Goal: Transaction & Acquisition: Subscribe to service/newsletter

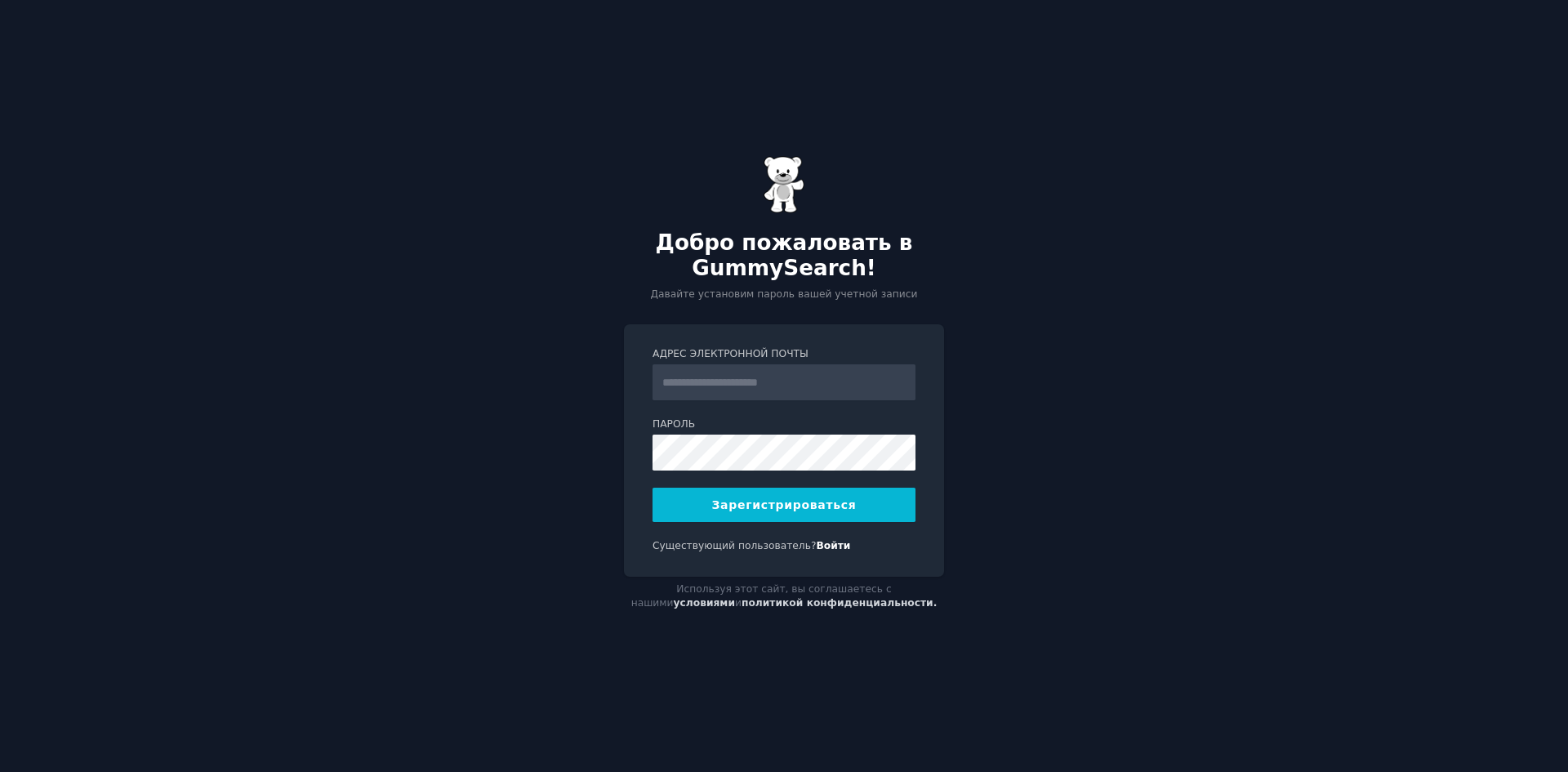
click at [751, 397] on input "Адрес электронной почты" at bounding box center [784, 382] width 263 height 36
paste input "**********"
type input "**********"
click at [1075, 339] on div "**********" at bounding box center [784, 386] width 1568 height 772
click at [856, 519] on button "Зарегистрироваться" at bounding box center [784, 505] width 263 height 35
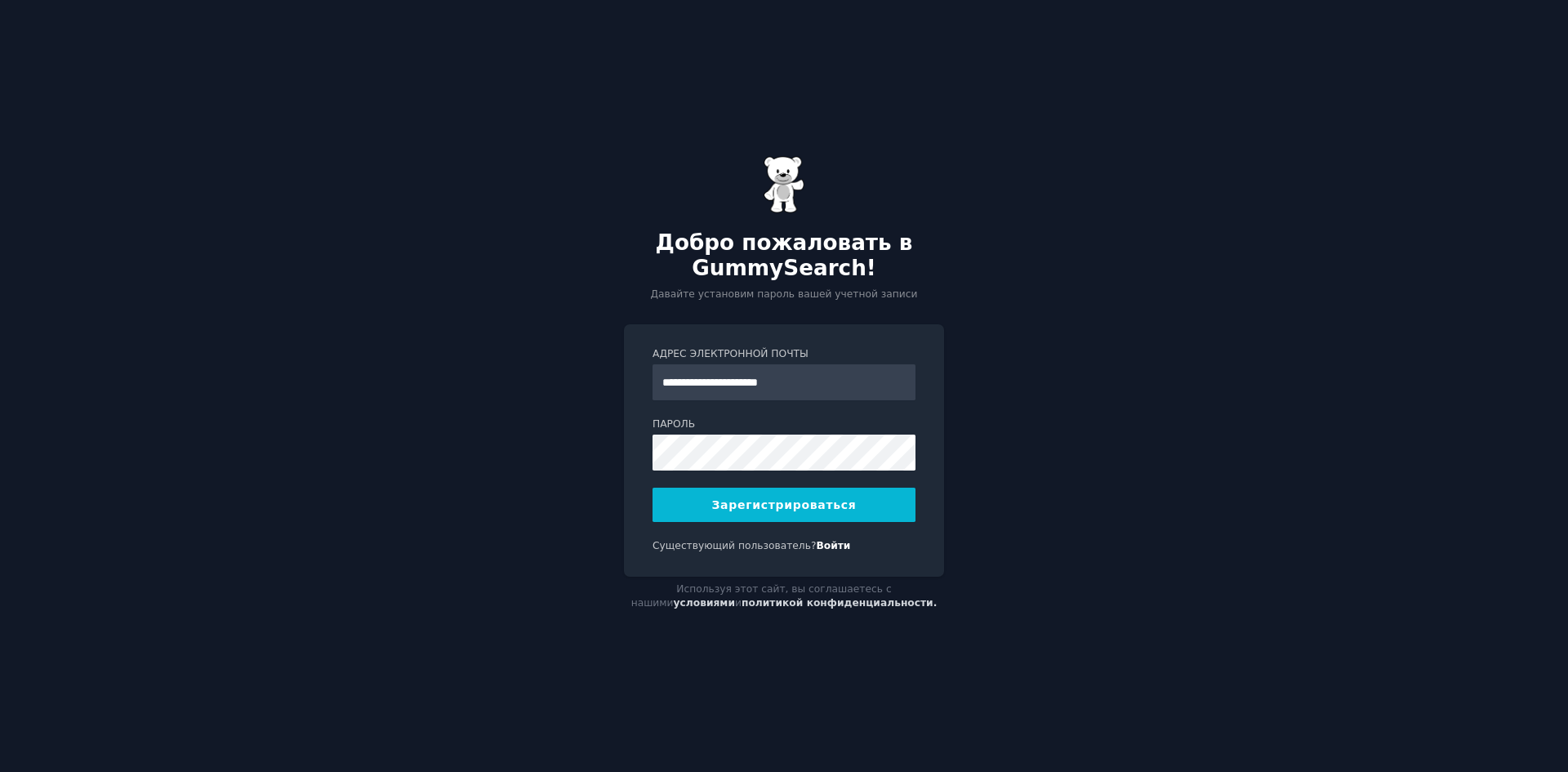
click at [824, 487] on form "**********" at bounding box center [784, 434] width 263 height 175
click at [826, 495] on button "Зарегистрироваться" at bounding box center [784, 505] width 263 height 35
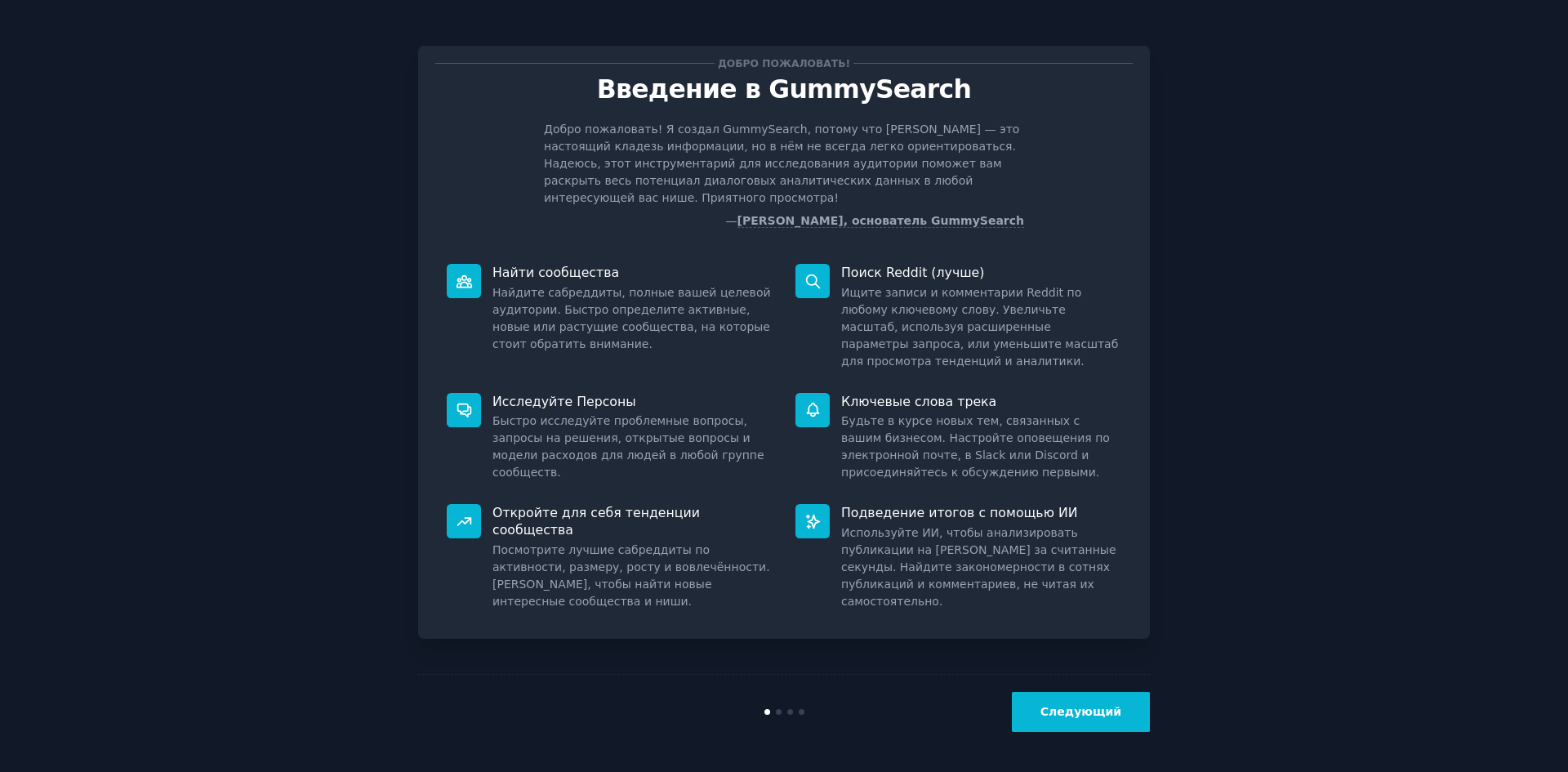
click at [1055, 701] on button "Следующий" at bounding box center [1080, 712] width 138 height 40
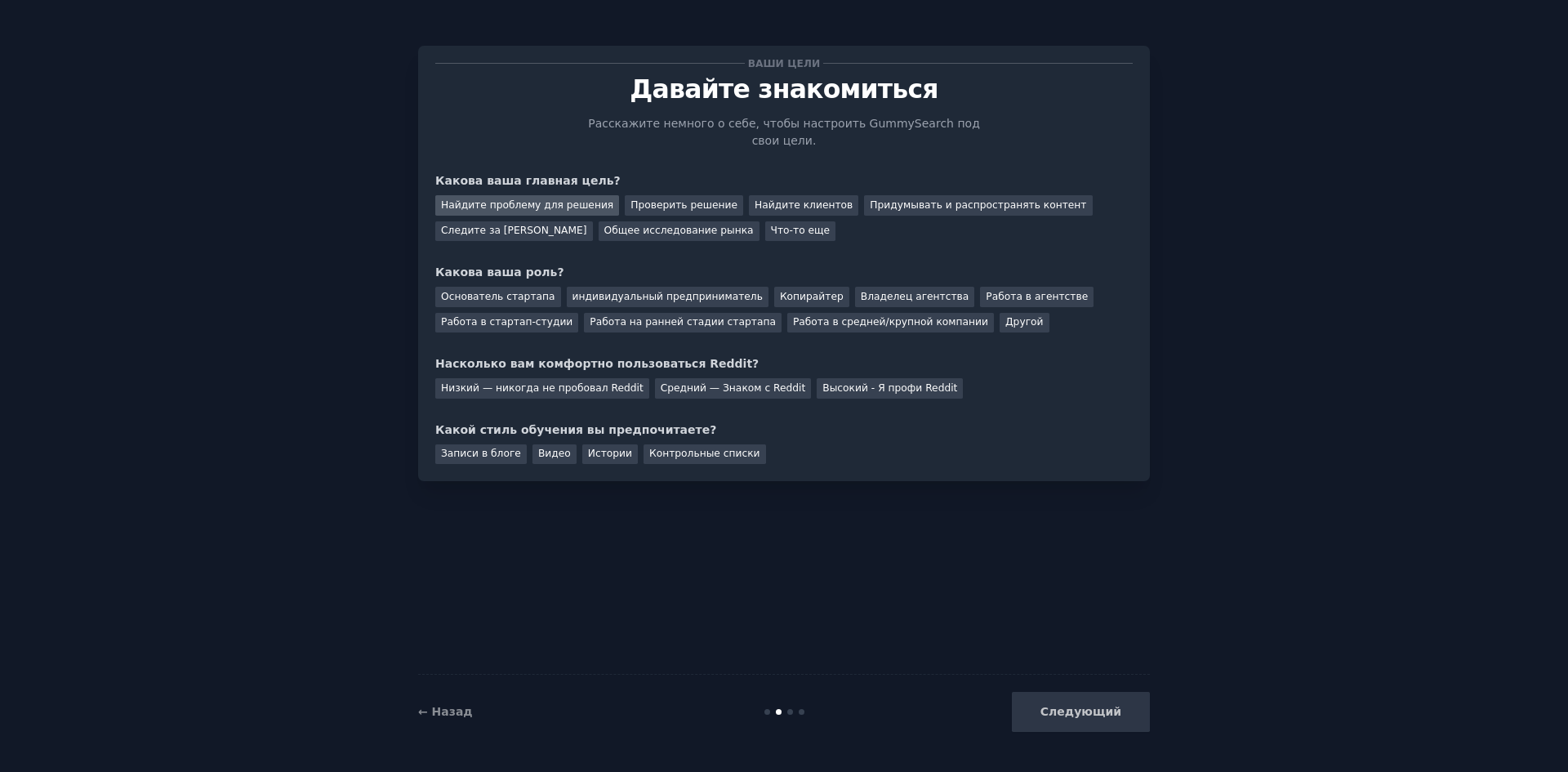
click at [575, 199] on font "Найдите проблему для решения" at bounding box center [527, 204] width 172 height 12
click at [761, 199] on font "Найдите клиентов" at bounding box center [804, 204] width 98 height 12
click at [876, 189] on div "Найдите проблему для решения Проверить решение Найдите клиентов Придумывать и р…" at bounding box center [784, 215] width 697 height 52
click at [524, 199] on font "Найдите проблему для решения" at bounding box center [527, 204] width 172 height 12
click at [1102, 713] on div "Следующий" at bounding box center [1028, 712] width 244 height 40
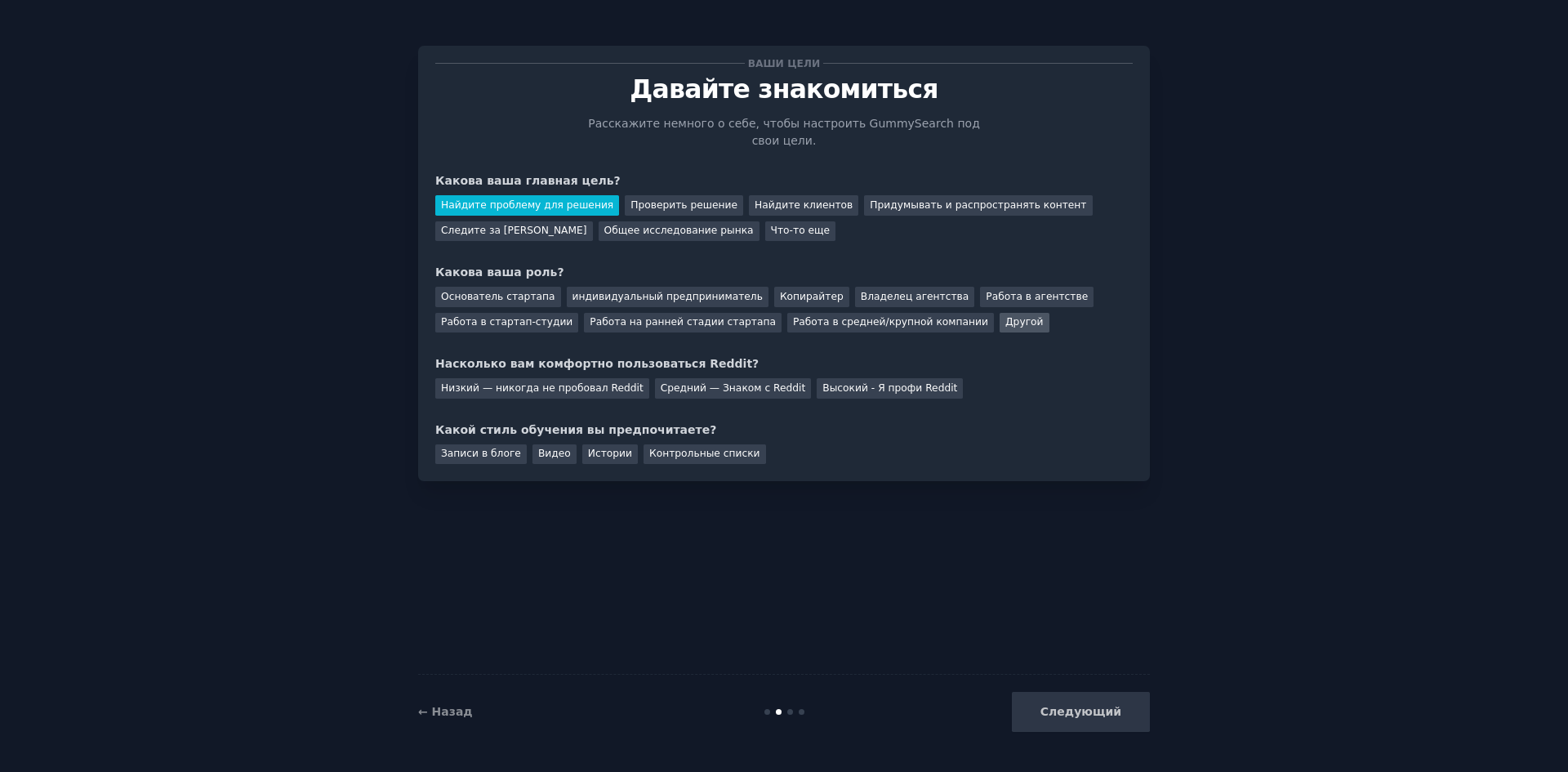
click at [1006, 316] on font "Другой" at bounding box center [1024, 322] width 38 height 12
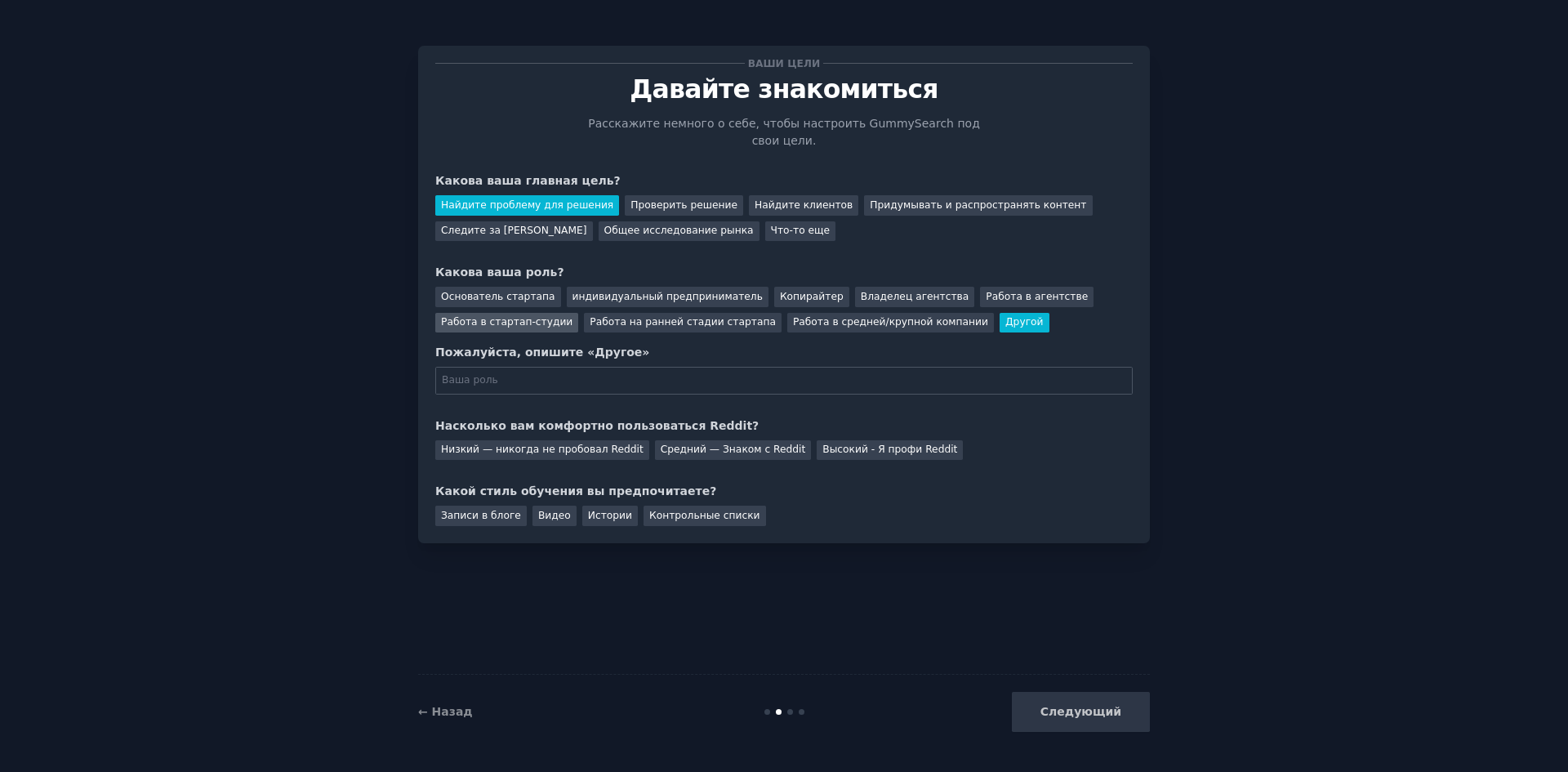
click at [451, 316] on font "Работа в стартап-студии" at bounding box center [506, 322] width 131 height 12
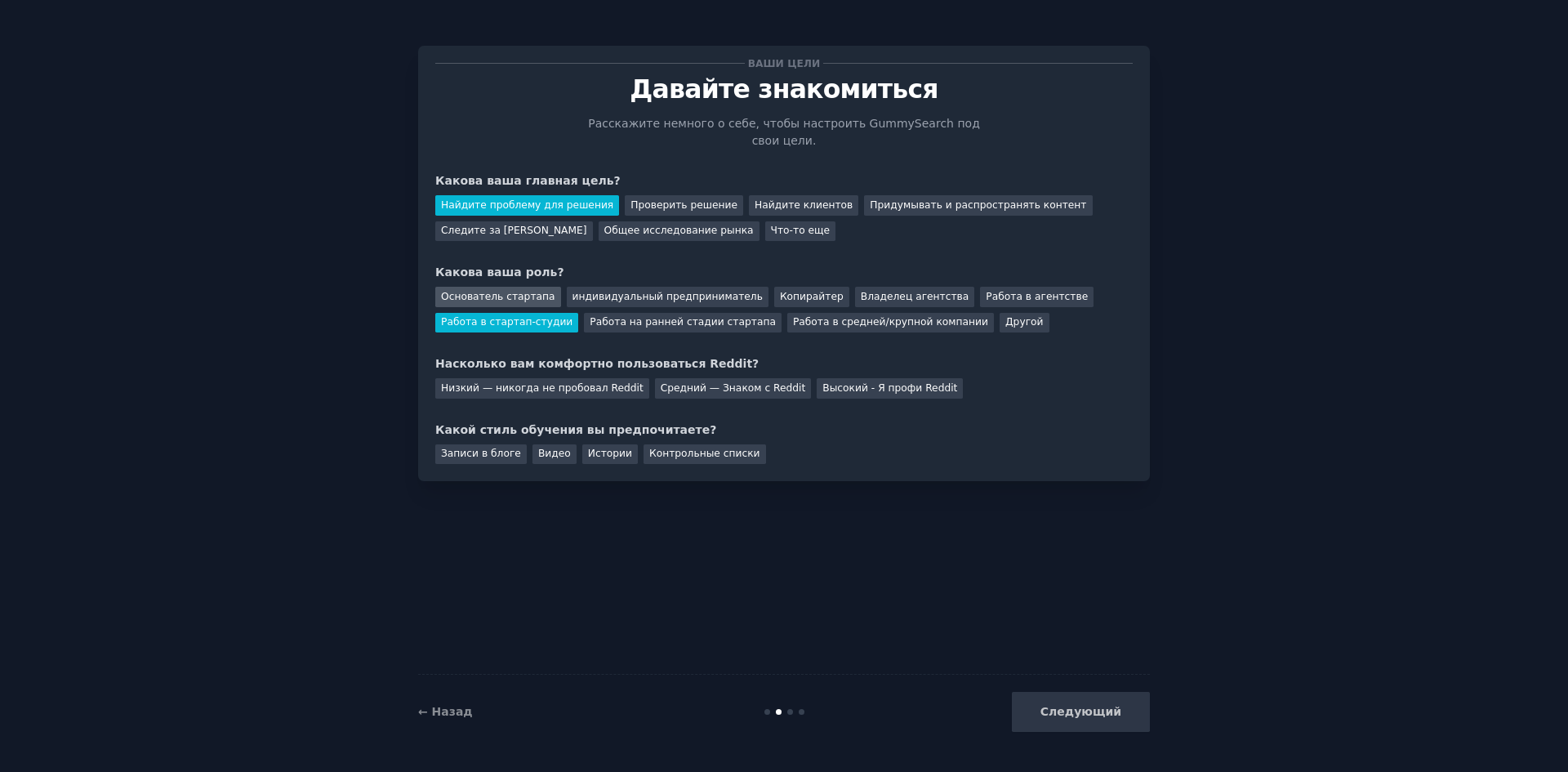
click at [474, 290] on font "Основатель стартапа" at bounding box center [497, 296] width 115 height 12
click at [569, 378] on div "Низкий — никогда не пробовал Reddit" at bounding box center [542, 388] width 214 height 20
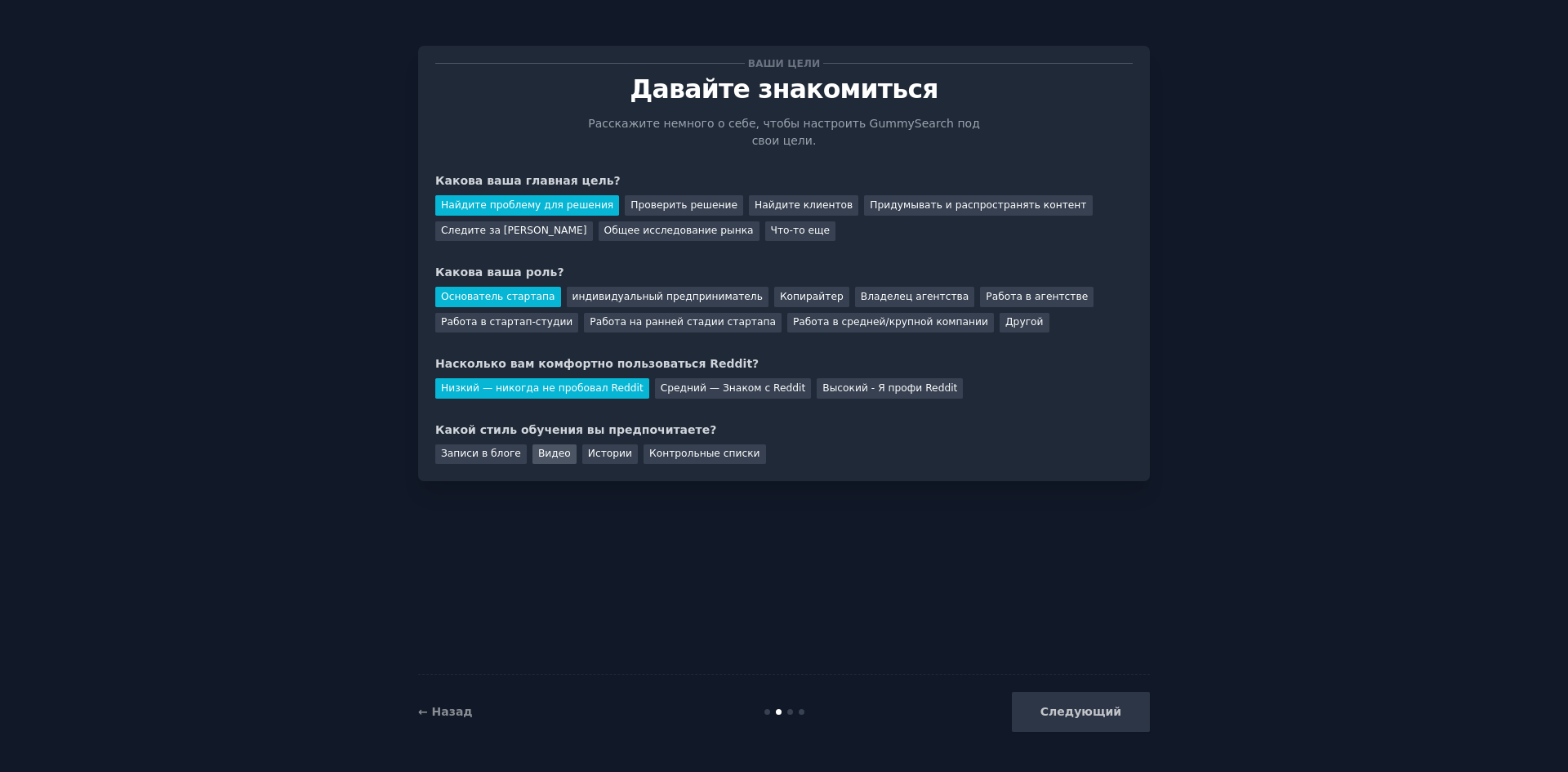
click at [557, 444] on div "Видео" at bounding box center [554, 454] width 44 height 20
click at [482, 448] on font "Записи в блоге" at bounding box center [481, 453] width 80 height 12
click at [1114, 708] on font "Следующий" at bounding box center [1080, 711] width 81 height 13
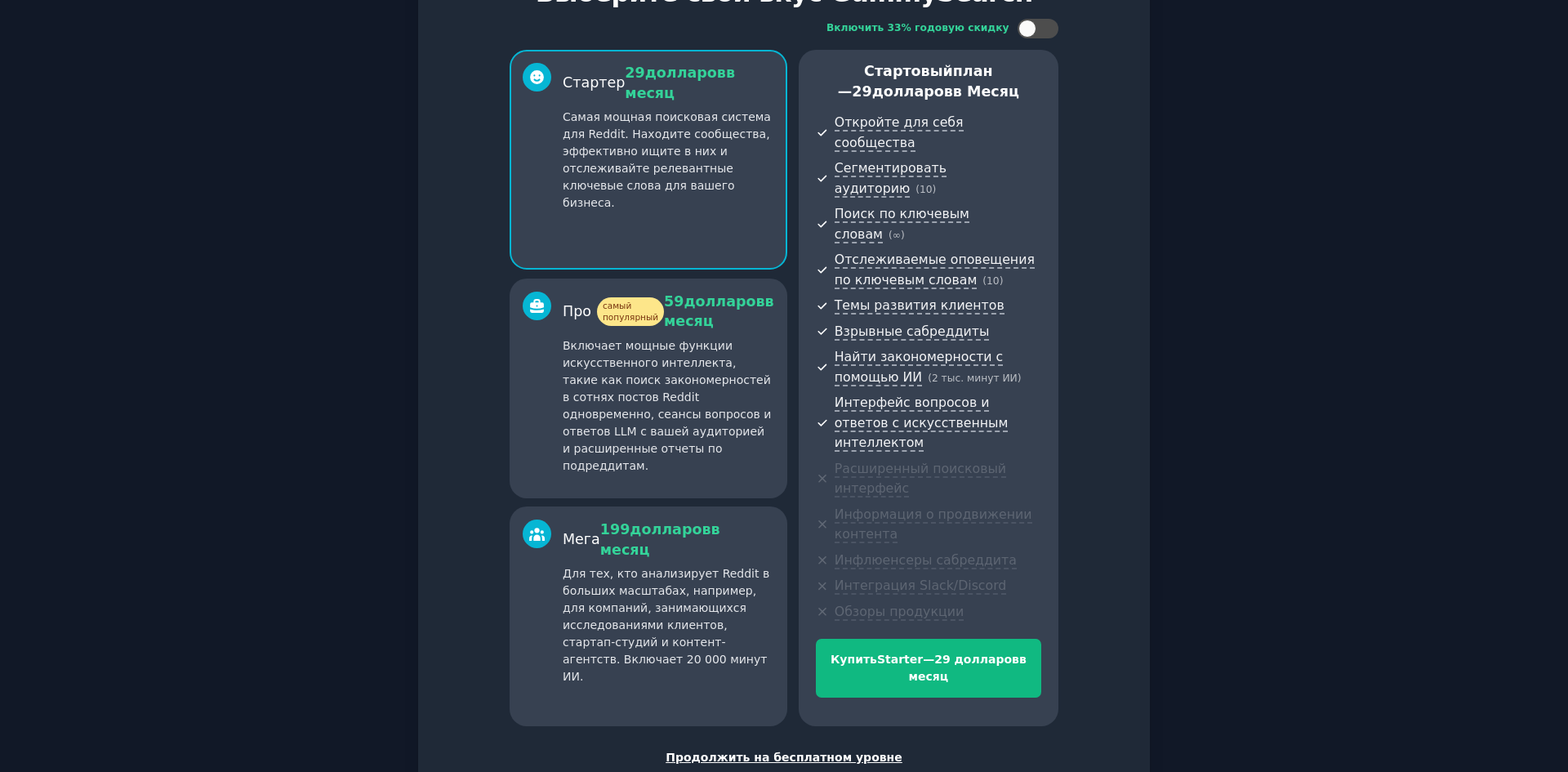
scroll to position [108, 0]
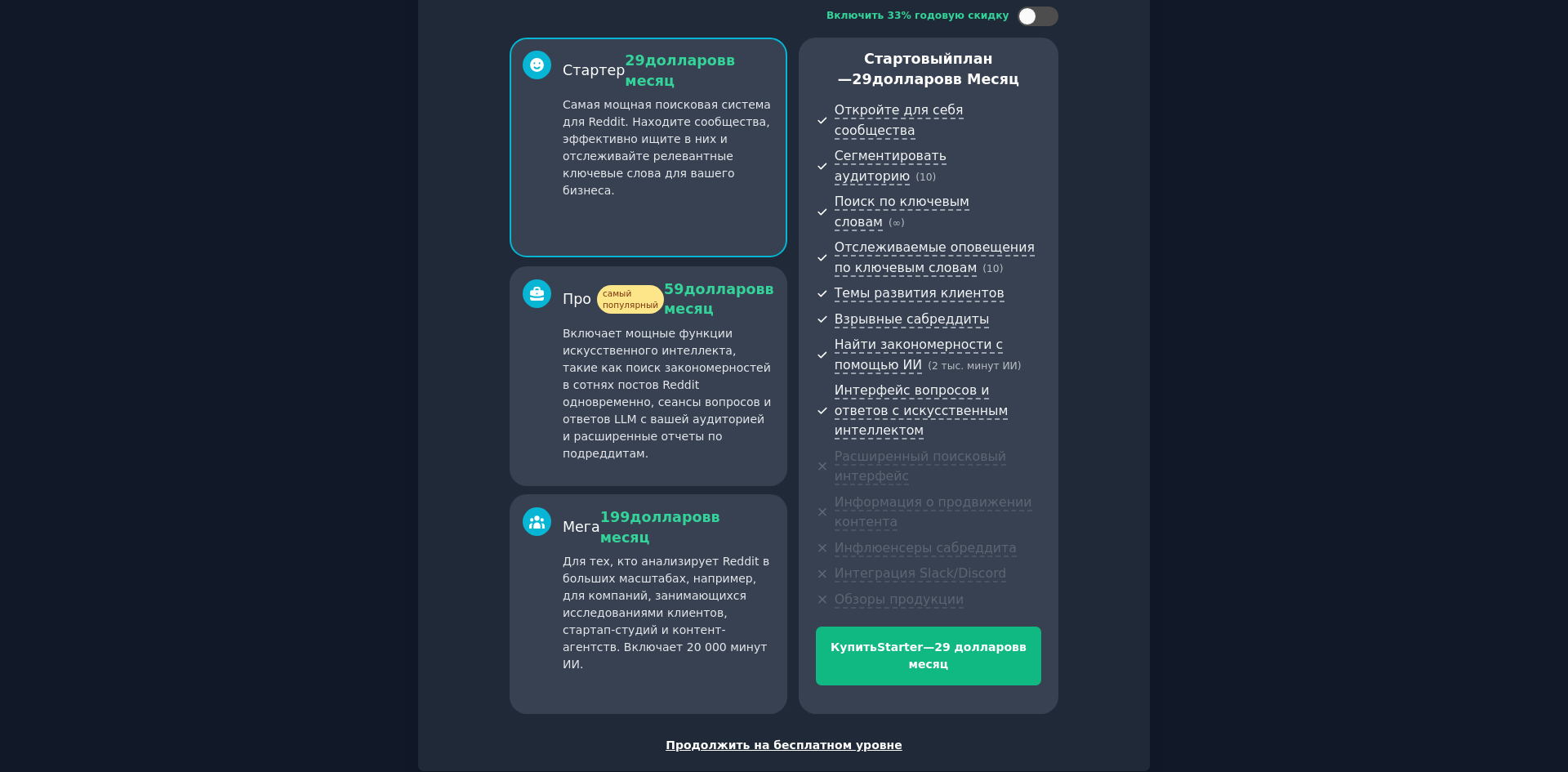
click at [806, 738] on font "Продолжить на бесплатном уровне" at bounding box center [784, 744] width 237 height 13
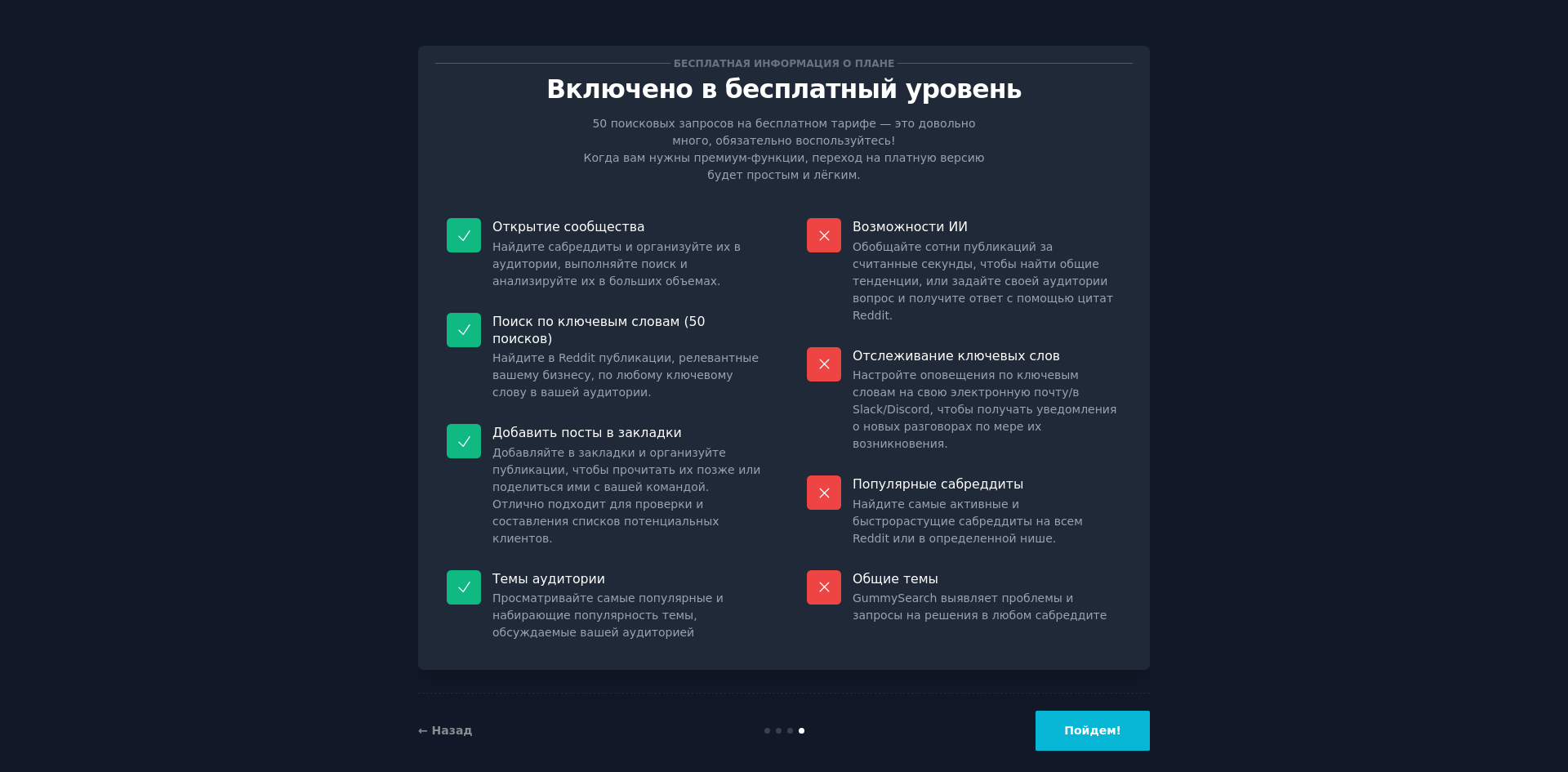
click at [1117, 724] on font "Пойдем!" at bounding box center [1093, 730] width 57 height 13
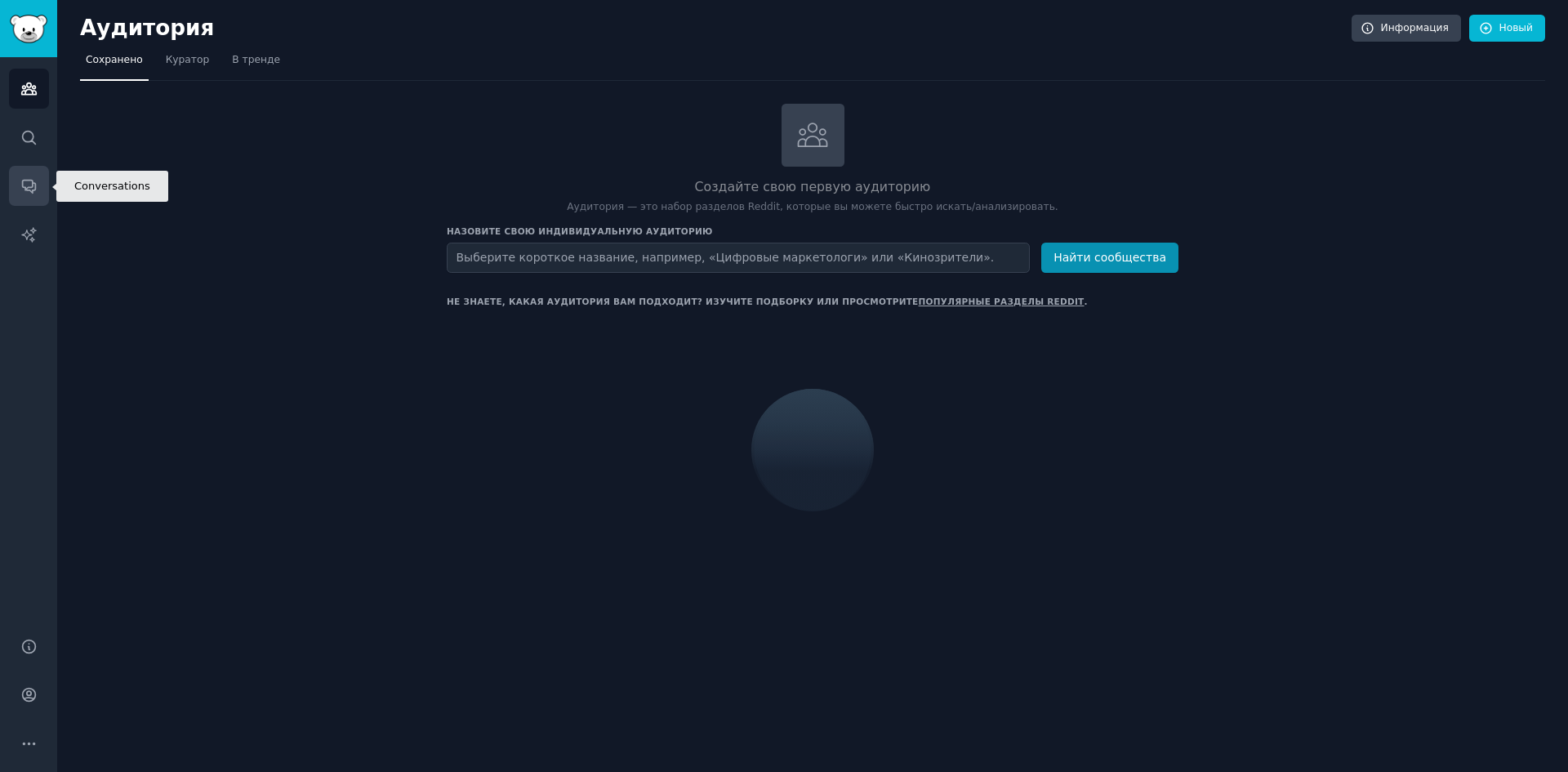
click at [34, 188] on icon "Боковая панель" at bounding box center [28, 186] width 17 height 17
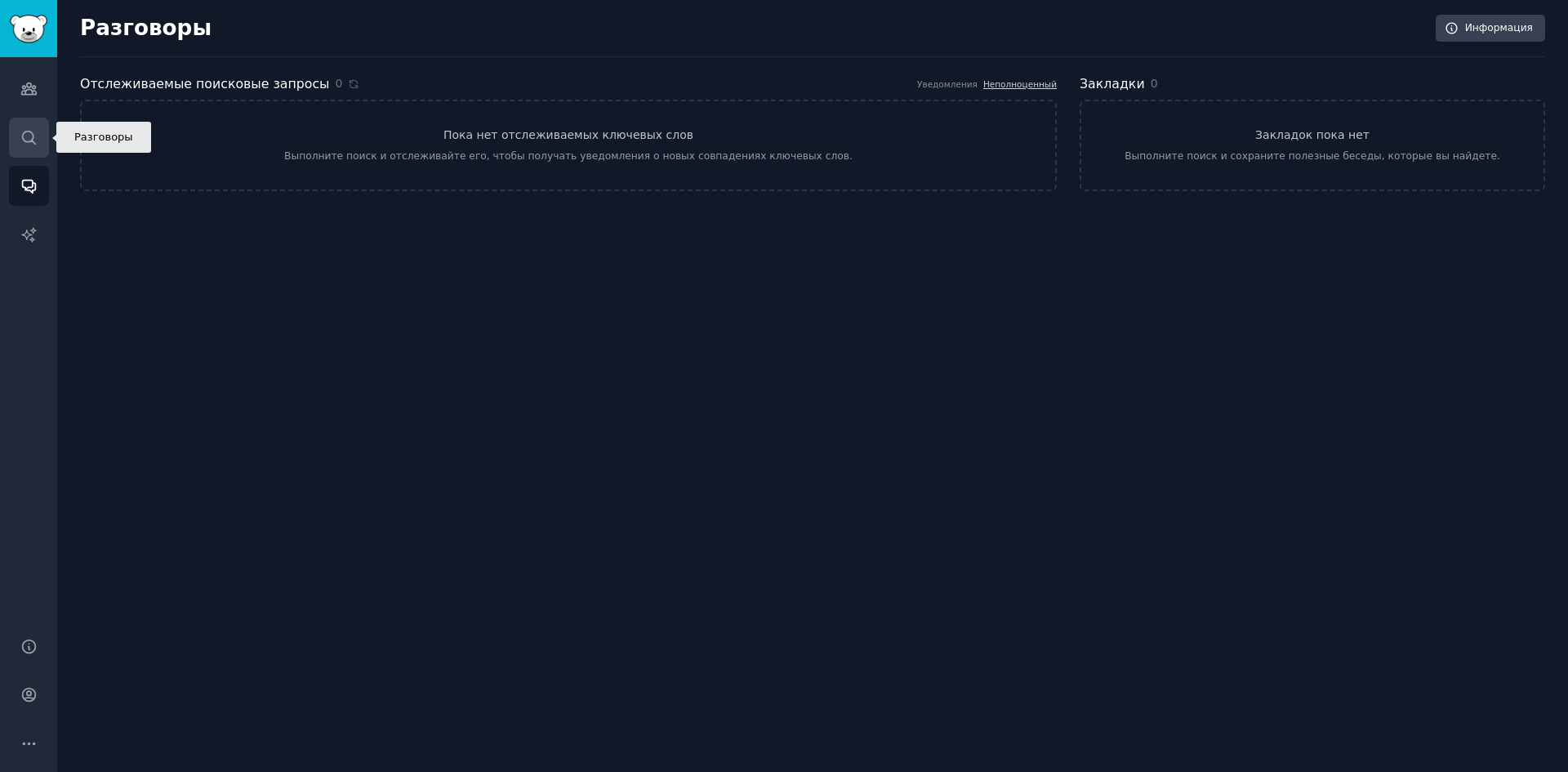
click at [34, 148] on link "Поиск" at bounding box center [28, 137] width 40 height 40
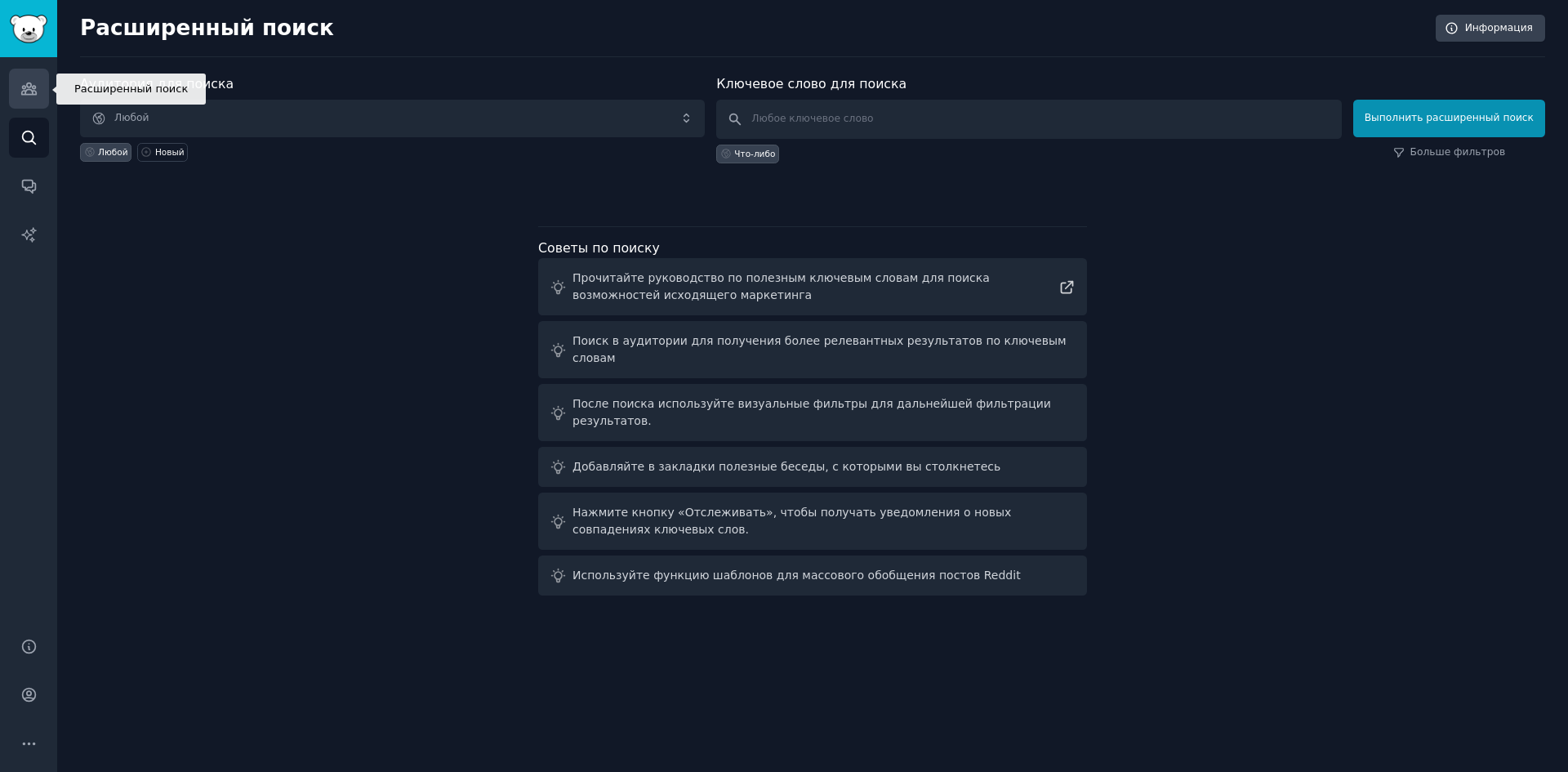
click at [42, 87] on link "Аудитория" at bounding box center [28, 88] width 40 height 40
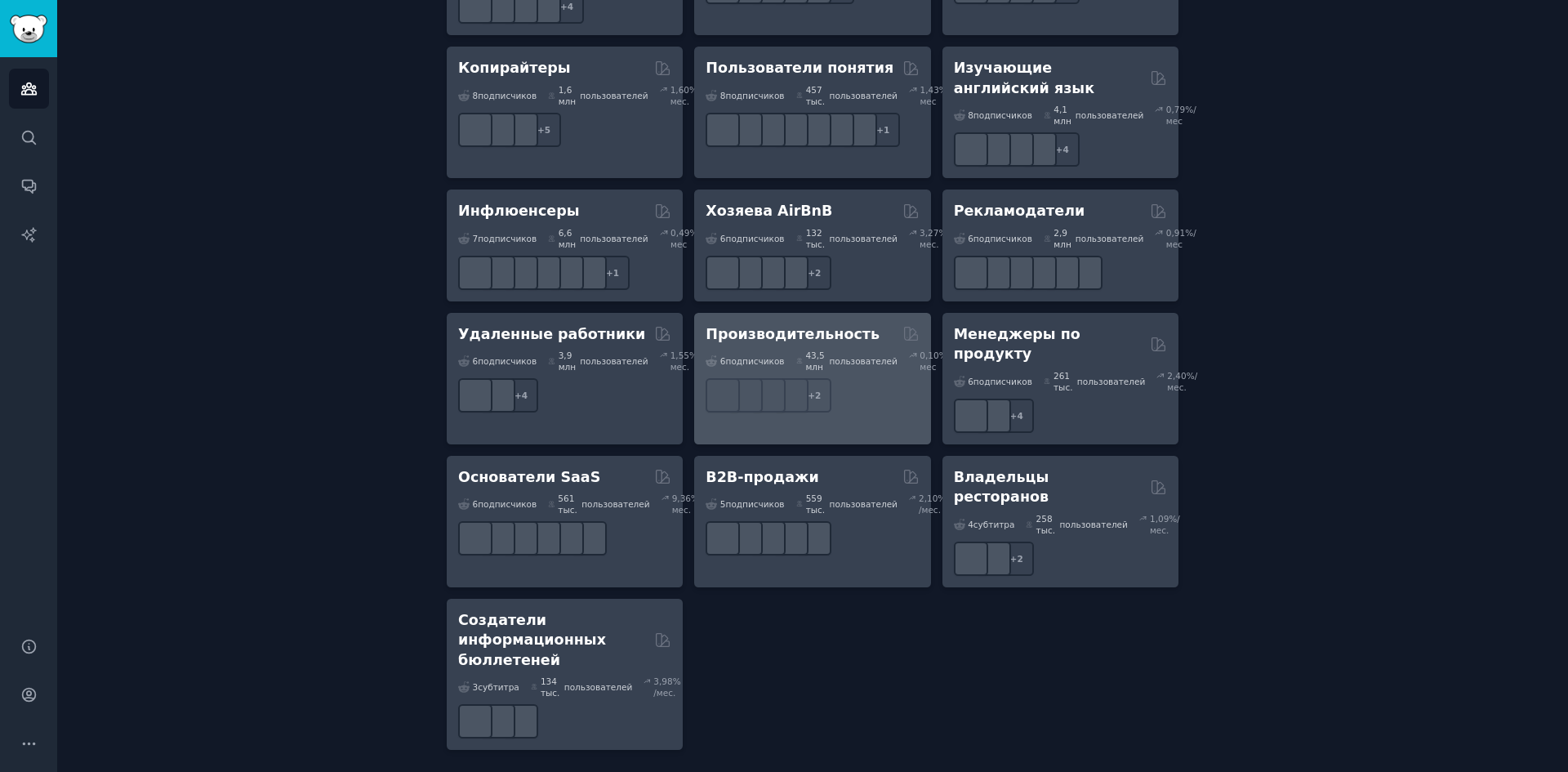
scroll to position [1476, 0]
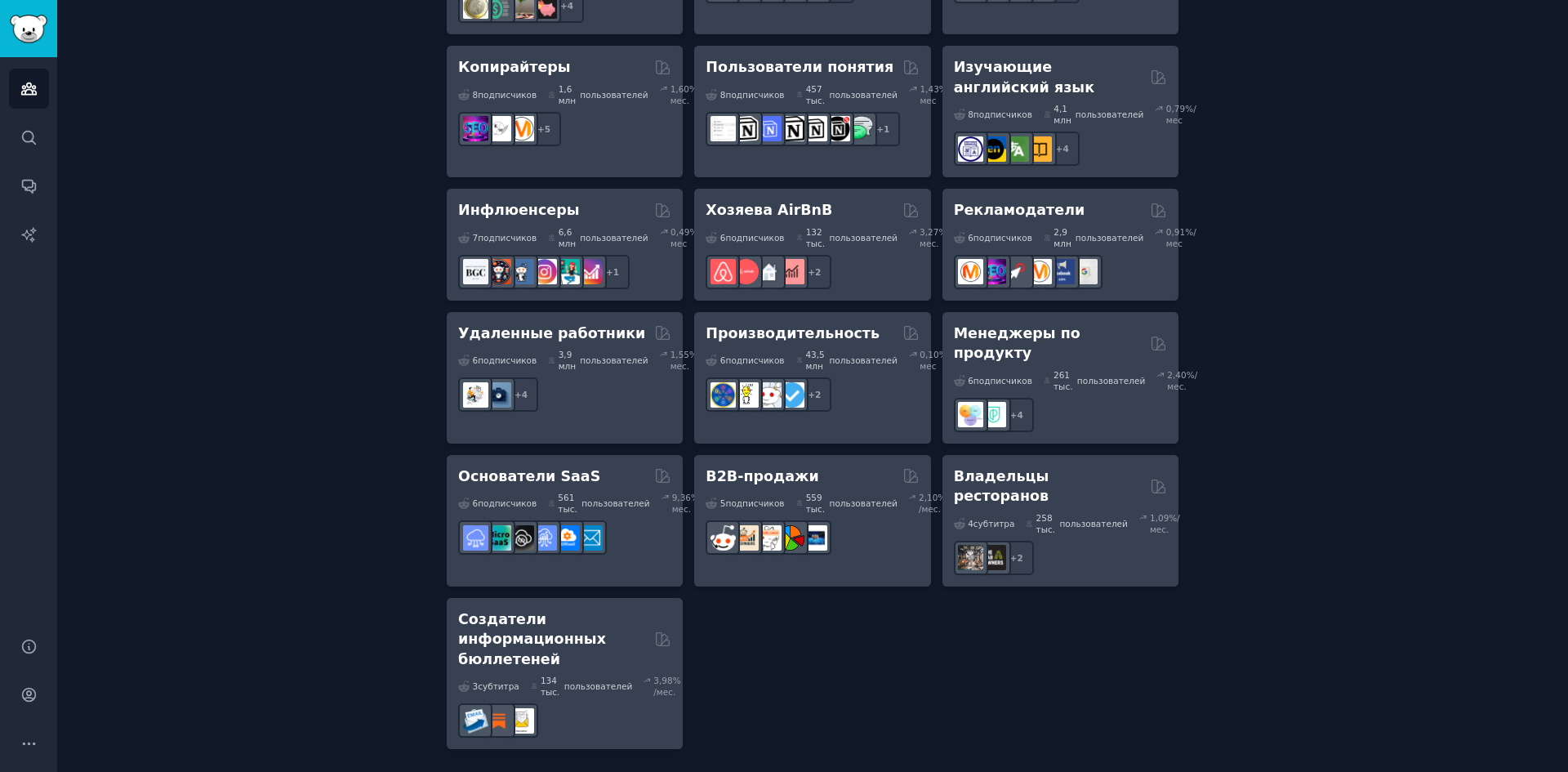
click at [825, 344] on h2 "Производительность" at bounding box center [792, 333] width 174 height 20
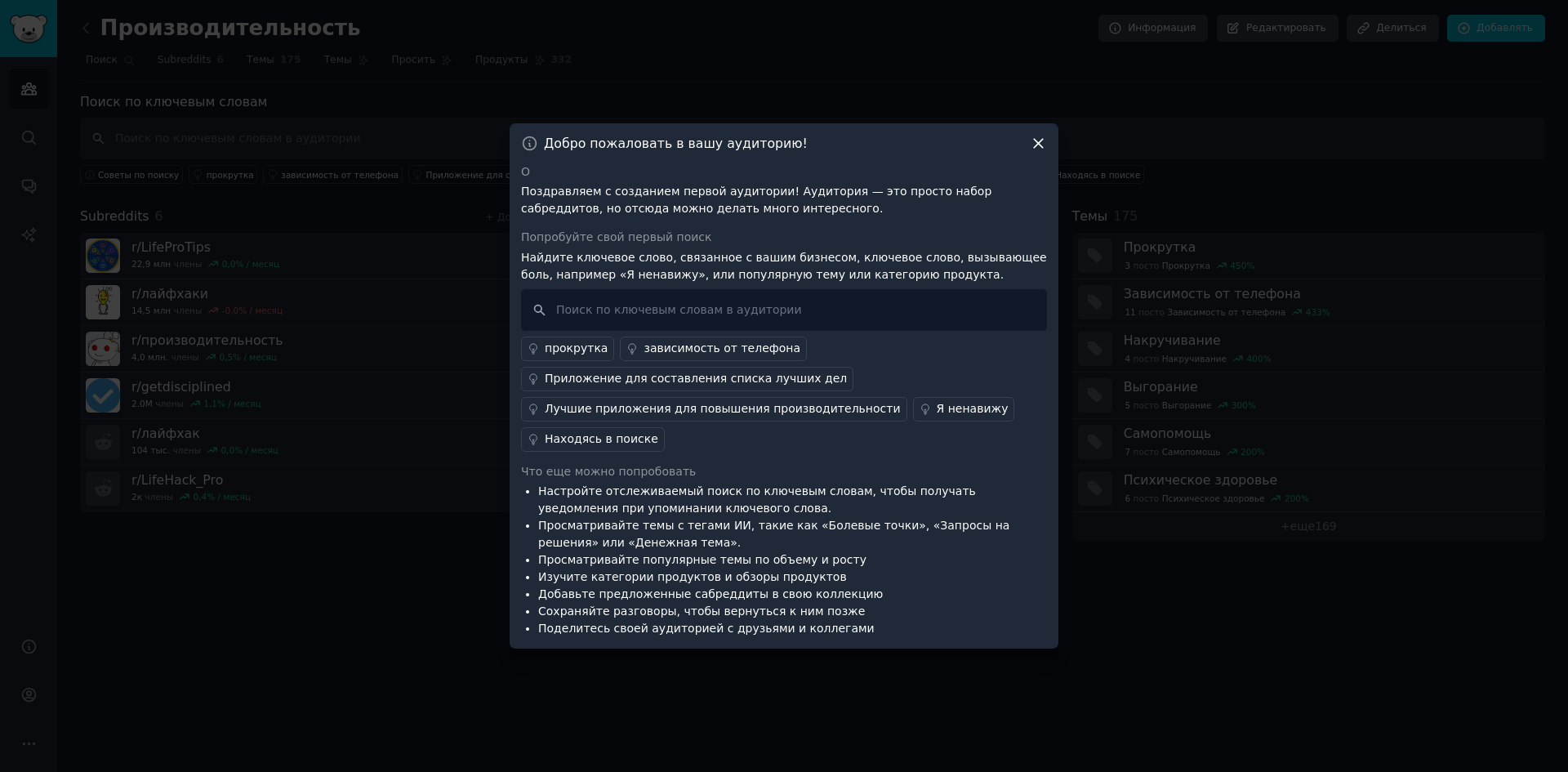
click at [1039, 144] on icon at bounding box center [1039, 143] width 9 height 9
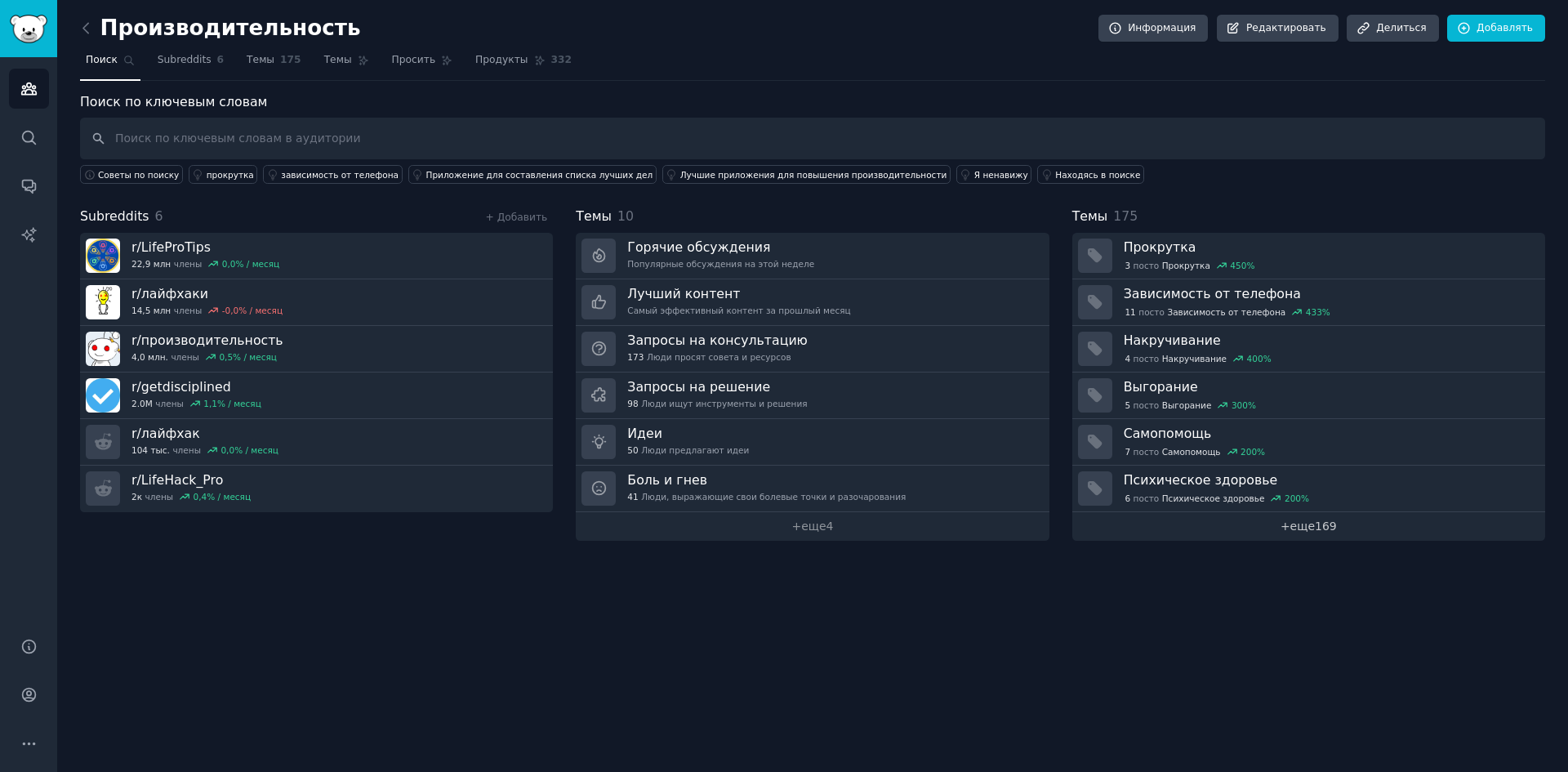
click at [1306, 526] on font "еще" at bounding box center [1303, 526] width 25 height 13
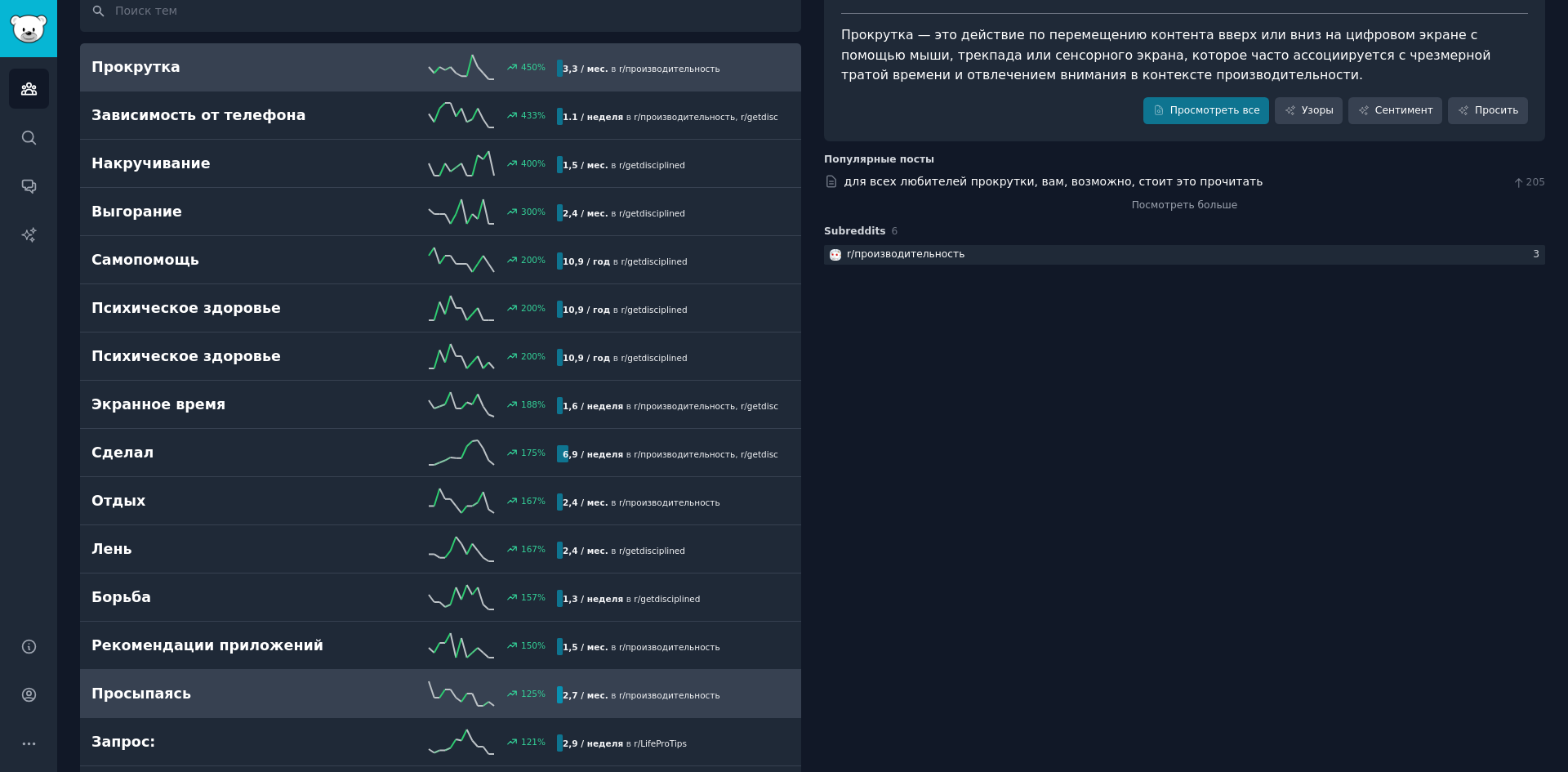
scroll to position [82, 0]
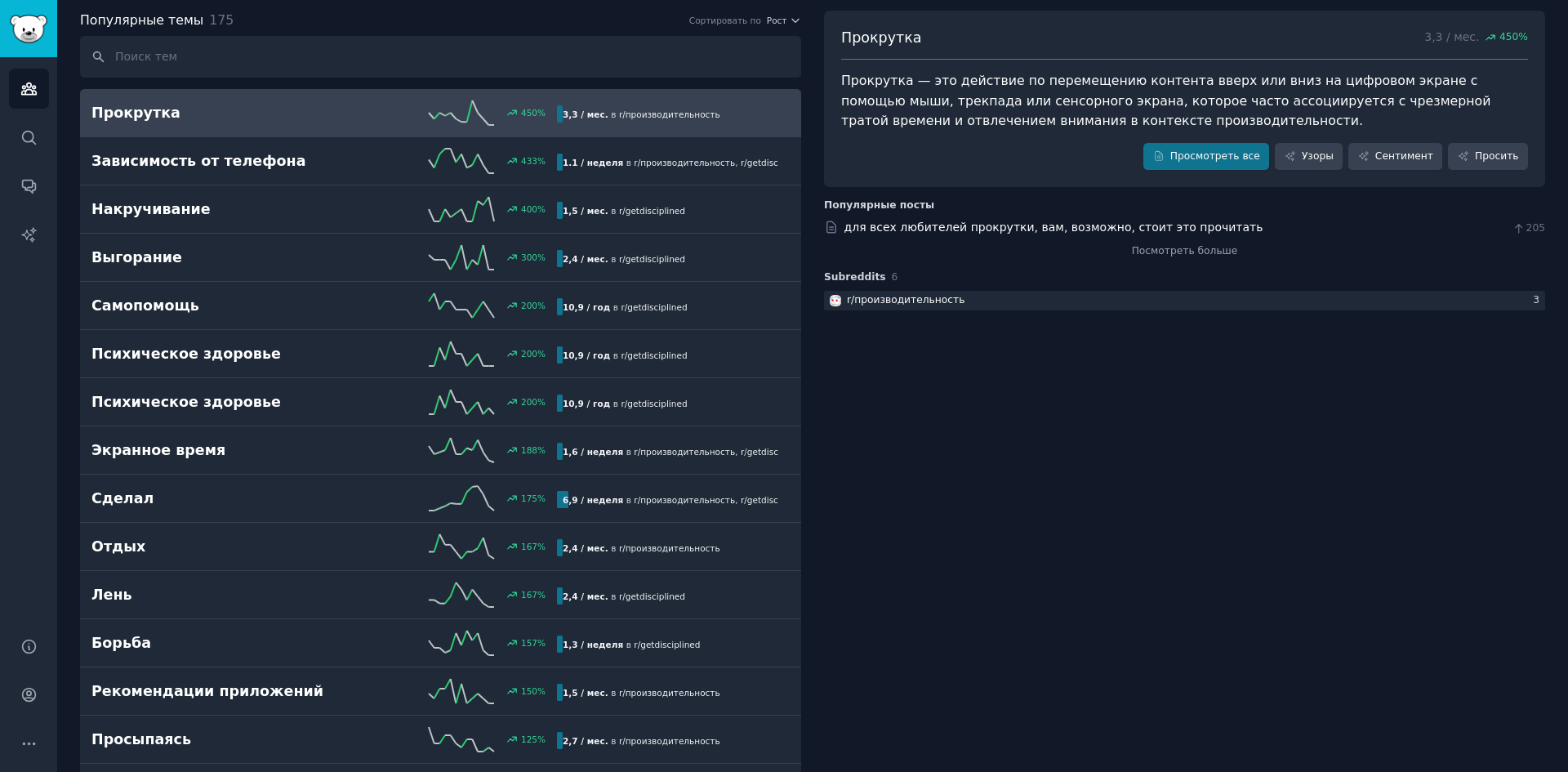
drag, startPoint x: 723, startPoint y: 384, endPoint x: 1022, endPoint y: 402, distance: 299.5
drag, startPoint x: 1022, startPoint y: 402, endPoint x: 1002, endPoint y: 376, distance: 32.8
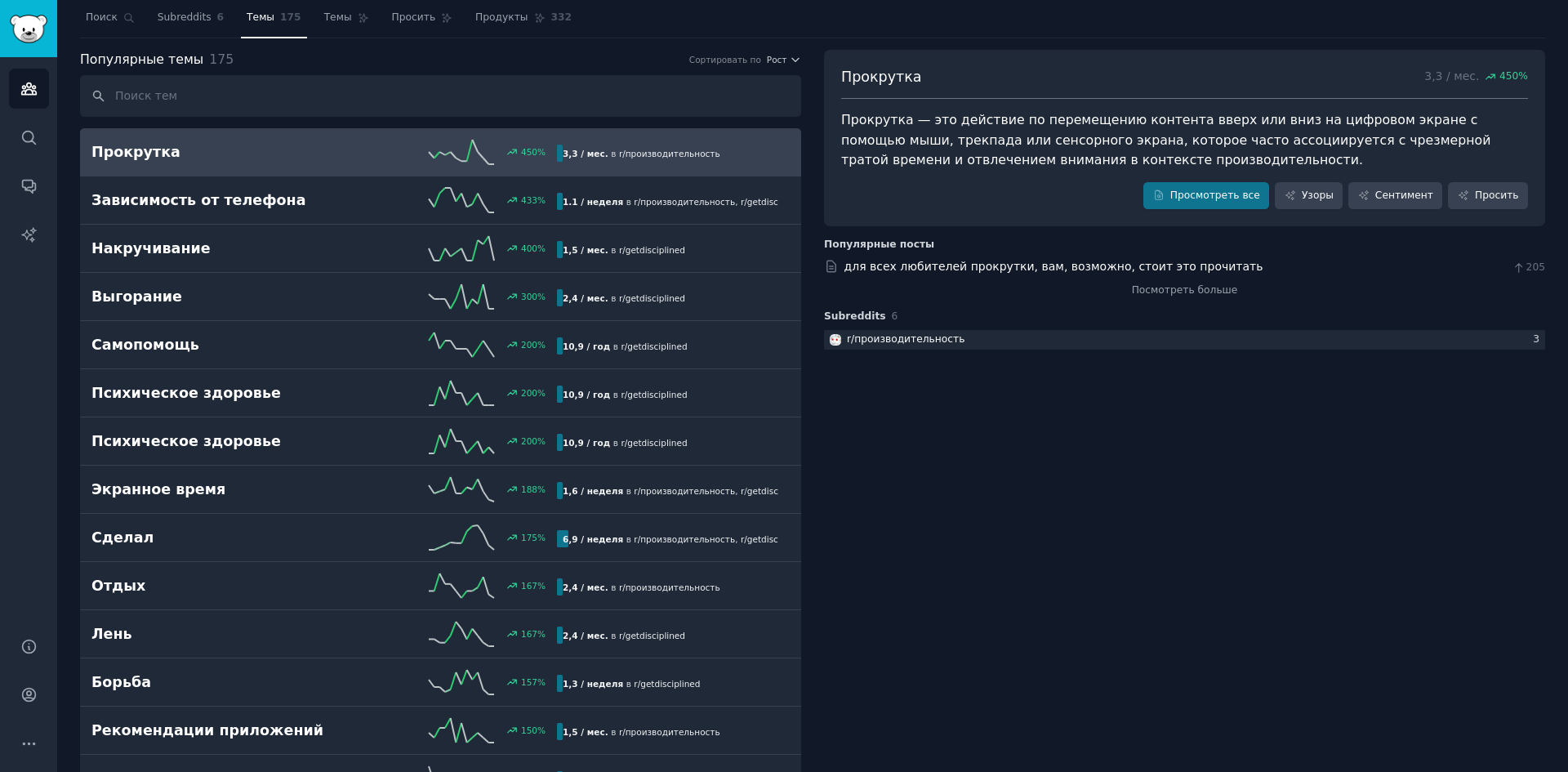
scroll to position [0, 0]
